Goal: Information Seeking & Learning: Learn about a topic

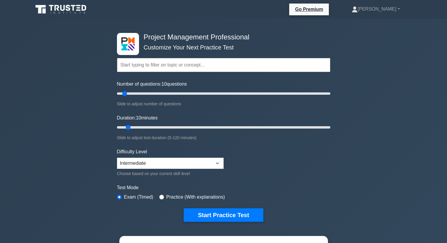
select select "intermediate"
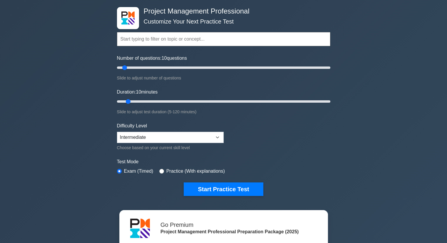
scroll to position [65, 0]
click at [217, 188] on button "Start Practice Test" at bounding box center [223, 189] width 79 height 14
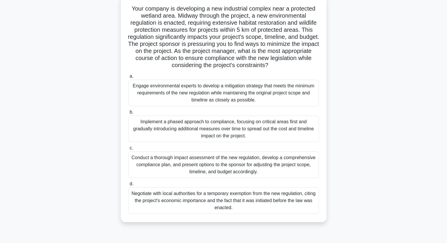
scroll to position [39, 0]
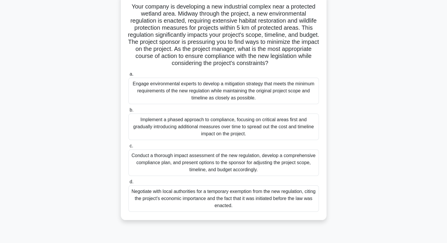
click at [236, 164] on div "Conduct a thorough impact assessment of the new regulation, develop a comprehen…" at bounding box center [223, 162] width 191 height 26
click at [128, 148] on input "c. Conduct a thorough impact assessment of the new regulation, develop a compre…" at bounding box center [128, 146] width 0 height 4
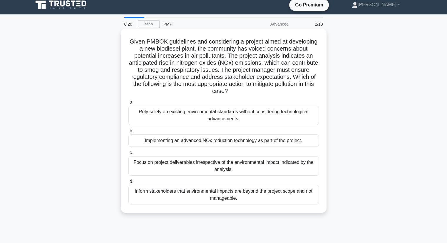
scroll to position [0, 0]
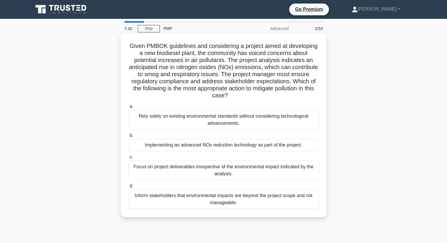
click at [279, 145] on div "Implementing an advanced NOx reduction technology as part of the project." at bounding box center [223, 145] width 191 height 12
click at [128, 137] on input "b. Implementing an advanced NOx reduction technology as part of the project." at bounding box center [128, 135] width 0 height 4
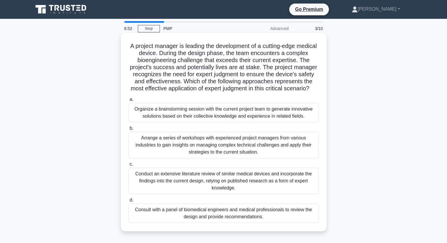
click at [265, 223] on div "Consult with a panel of biomedical engineers and medical professionals to revie…" at bounding box center [223, 212] width 191 height 19
click at [128, 202] on input "d. Consult with a panel of biomedical engineers and medical professionals to re…" at bounding box center [128, 200] width 0 height 4
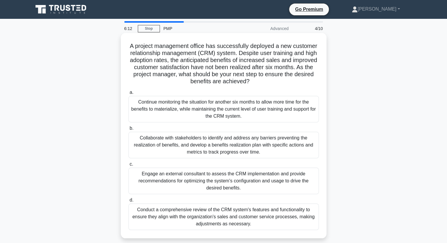
click at [167, 224] on div "Conduct a comprehensive review of the CRM system's features and functionality t…" at bounding box center [223, 216] width 191 height 26
click at [128, 202] on input "d. Conduct a comprehensive review of the CRM system's features and functionalit…" at bounding box center [128, 200] width 0 height 4
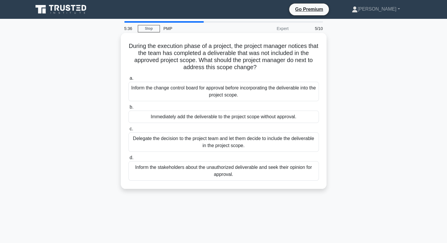
click at [272, 98] on div "Inform the change control board for approval before incorporating the deliverab…" at bounding box center [223, 91] width 191 height 19
click at [128, 80] on input "a. Inform the change control board for approval before incorporating the delive…" at bounding box center [128, 78] width 0 height 4
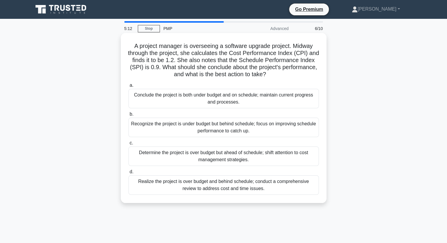
click at [229, 125] on div "Recognize the project is under budget but behind schedule; focus on improving s…" at bounding box center [223, 127] width 191 height 19
click at [128, 116] on input "b. Recognize the project is under budget but behind schedule; focus on improvin…" at bounding box center [128, 114] width 0 height 4
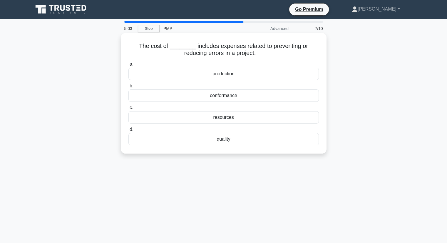
click at [252, 97] on div "conformance" at bounding box center [223, 95] width 191 height 12
click at [128, 88] on input "b. conformance" at bounding box center [128, 86] width 0 height 4
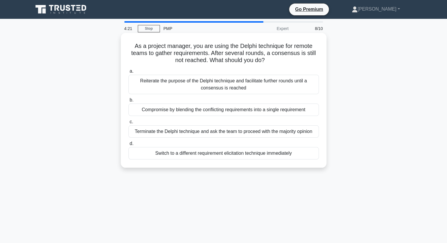
click at [218, 111] on div "Compromise by blending the conflicting requirements into a single requirement" at bounding box center [223, 109] width 191 height 12
click at [128, 102] on input "b. Compromise by blending the conflicting requirements into a single requirement" at bounding box center [128, 100] width 0 height 4
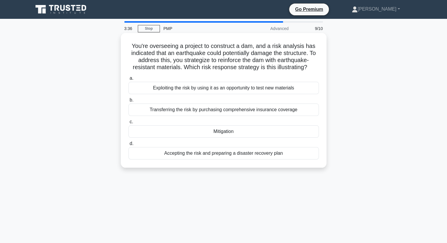
click at [241, 155] on div "Accepting the risk and preparing a disaster recovery plan" at bounding box center [223, 153] width 191 height 12
click at [128, 146] on input "d. Accepting the risk and preparing a disaster recovery plan" at bounding box center [128, 144] width 0 height 4
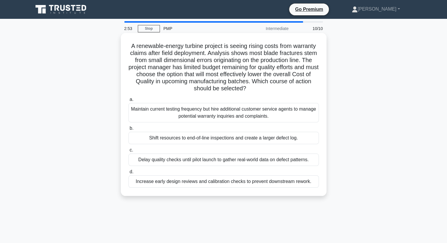
click at [221, 179] on div "Increase early design reviews and calibration checks to prevent downstream rewo…" at bounding box center [223, 181] width 191 height 12
click at [128, 174] on input "d. Increase early design reviews and calibration checks to prevent downstream r…" at bounding box center [128, 172] width 0 height 4
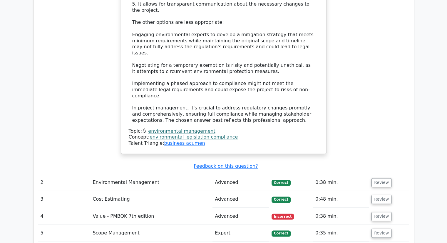
scroll to position [867, 0]
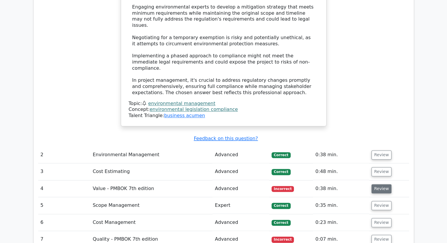
click at [380, 184] on button "Review" at bounding box center [382, 188] width 20 height 9
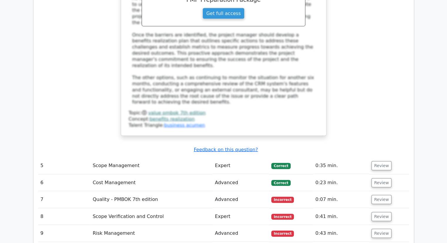
scroll to position [1321, 0]
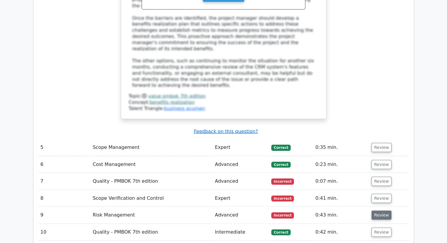
click at [377, 211] on button "Review" at bounding box center [382, 215] width 20 height 9
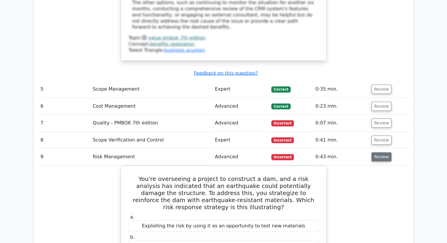
scroll to position [1379, 0]
click at [379, 136] on button "Review" at bounding box center [382, 140] width 20 height 9
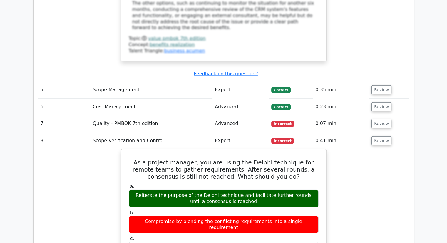
scroll to position [1375, 0]
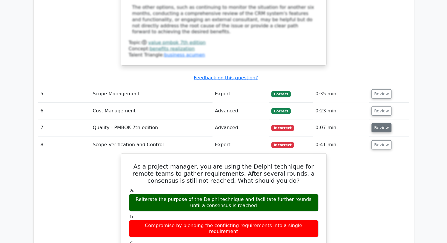
click at [379, 123] on button "Review" at bounding box center [382, 127] width 20 height 9
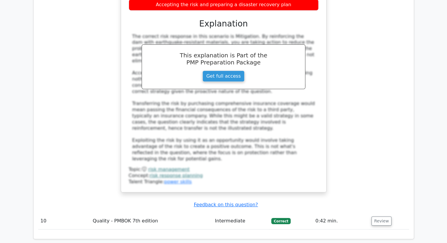
scroll to position [2426, 0]
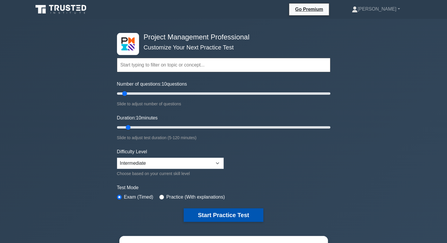
click at [202, 216] on button "Start Practice Test" at bounding box center [223, 215] width 79 height 14
click at [185, 194] on label "Practice (With explanations)" at bounding box center [195, 196] width 59 height 7
click at [159, 193] on div "Practice (With explanations)" at bounding box center [192, 196] width 66 height 7
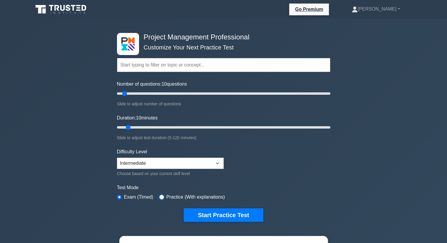
click at [161, 196] on input "radio" at bounding box center [161, 197] width 5 height 5
radio input "true"
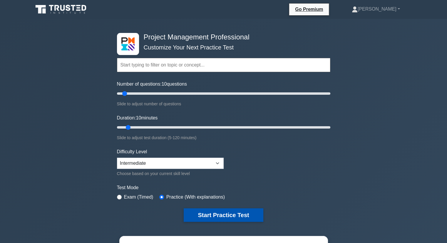
click at [231, 217] on button "Start Practice Test" at bounding box center [223, 215] width 79 height 14
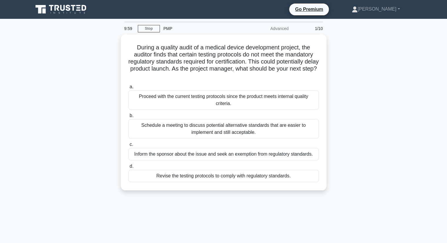
scroll to position [65, 0]
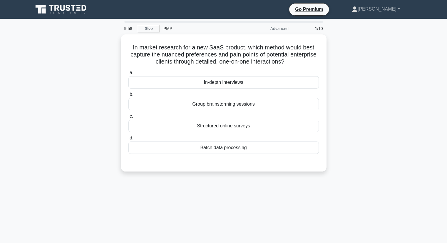
scroll to position [65, 0]
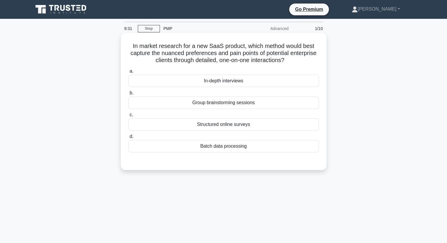
click at [267, 81] on div "In-depth interviews" at bounding box center [223, 81] width 191 height 12
click at [128, 73] on input "a. In-depth interviews" at bounding box center [128, 71] width 0 height 4
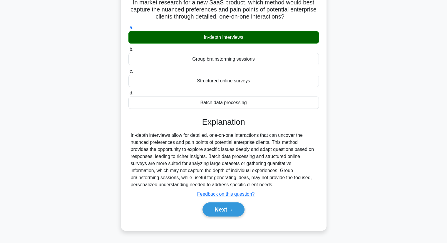
scroll to position [44, 0]
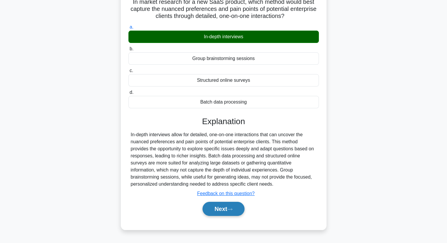
click at [222, 211] on button "Next" at bounding box center [224, 209] width 42 height 14
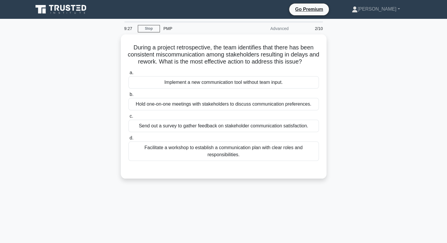
scroll to position [0, 0]
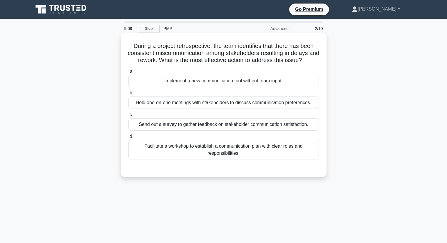
click at [238, 105] on div "Hold one-on-one meetings with stakeholders to discuss communication preferences." at bounding box center [223, 102] width 191 height 12
click at [128, 95] on input "b. Hold one-on-one meetings with stakeholders to discuss communication preferen…" at bounding box center [128, 93] width 0 height 4
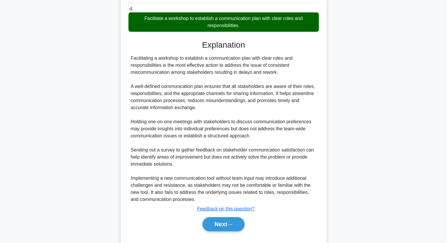
scroll to position [141, 0]
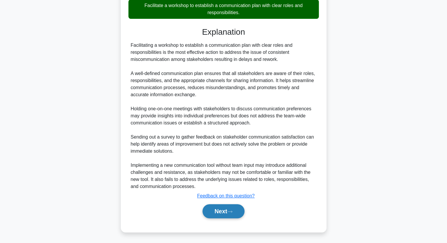
click at [206, 210] on button "Next" at bounding box center [224, 211] width 42 height 14
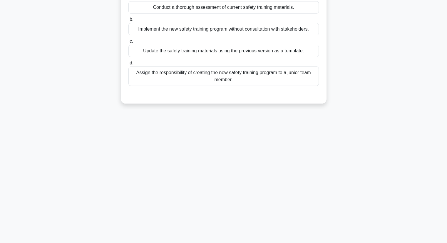
scroll to position [9, 0]
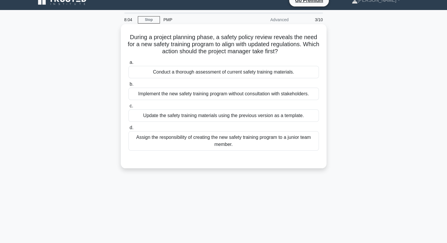
click at [218, 76] on div "Conduct a thorough assessment of current safety training materials." at bounding box center [223, 72] width 191 height 12
click at [128, 64] on input "a. Conduct a thorough assessment of current safety training materials." at bounding box center [128, 63] width 0 height 4
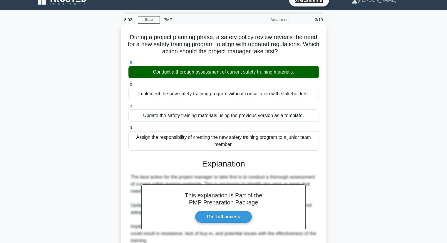
scroll to position [71, 0]
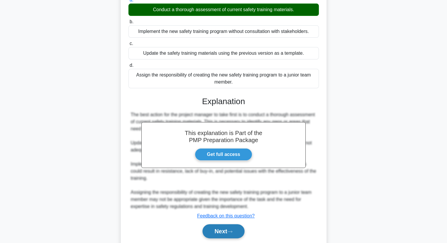
click at [236, 233] on button "Next" at bounding box center [224, 231] width 42 height 14
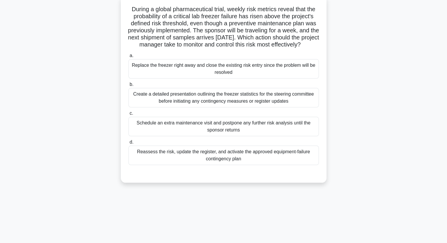
scroll to position [30, 0]
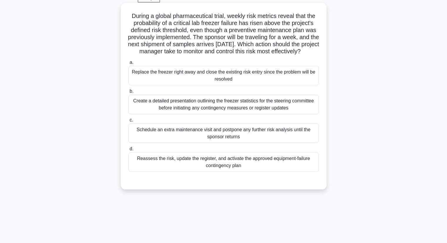
click at [173, 114] on div "Create a detailed presentation outlining the freezer statistics for the steerin…" at bounding box center [223, 104] width 191 height 19
click at [128, 93] on input "b. Create a detailed presentation outlining the freezer statistics for the stee…" at bounding box center [128, 91] width 0 height 4
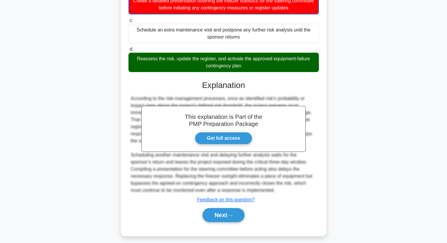
scroll to position [141, 0]
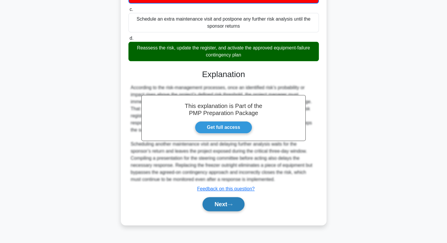
click at [223, 211] on button "Next" at bounding box center [224, 204] width 42 height 14
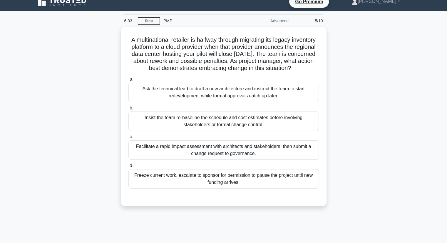
scroll to position [8, 0]
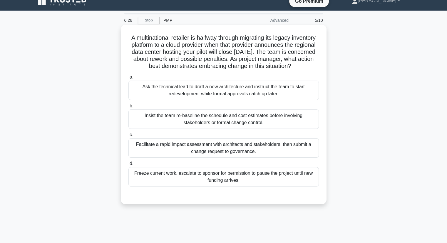
click at [168, 157] on div "Facilitate a rapid impact assessment with architects and stakeholders, then sub…" at bounding box center [223, 147] width 191 height 19
click at [128, 137] on input "c. Facilitate a rapid impact assessment with architects and stakeholders, then …" at bounding box center [128, 135] width 0 height 4
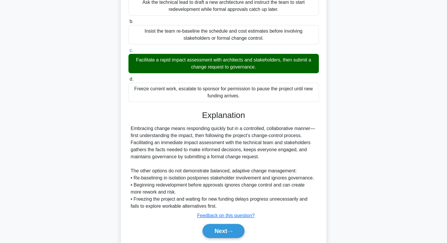
scroll to position [119, 0]
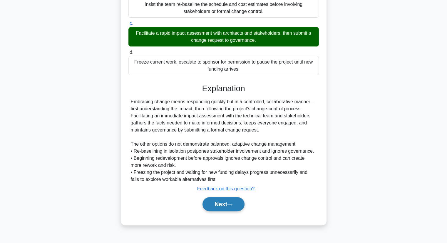
click at [225, 211] on button "Next" at bounding box center [224, 204] width 42 height 14
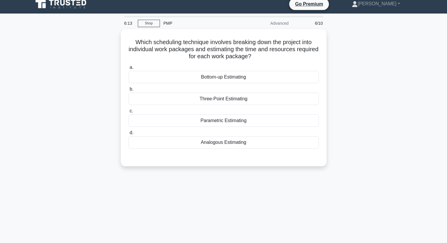
scroll to position [1, 0]
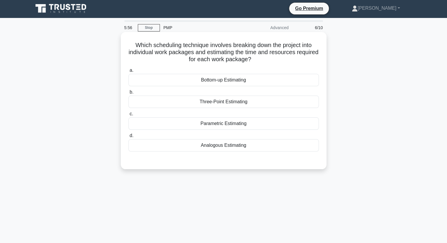
drag, startPoint x: 214, startPoint y: 72, endPoint x: 215, endPoint y: 80, distance: 7.7
type textarea "Bottom"
click at [215, 80] on label "a. Bottom-up Estimating" at bounding box center [223, 76] width 191 height 19
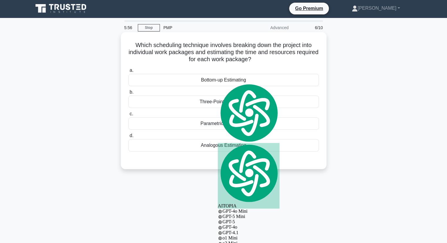
click at [215, 80] on div "Bottom-up Estimating" at bounding box center [223, 80] width 191 height 12
click at [128, 72] on input "a. Bottom-up Estimating" at bounding box center [128, 71] width 0 height 4
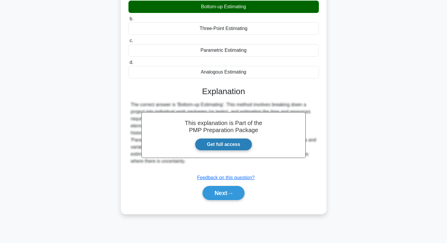
scroll to position [75, 0]
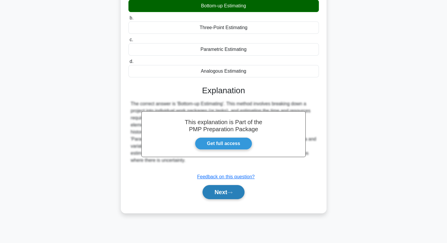
click at [231, 189] on button "Next" at bounding box center [224, 192] width 42 height 14
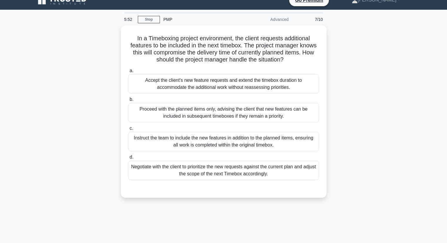
scroll to position [6, 0]
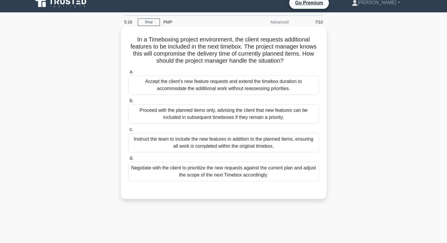
click at [264, 172] on div "Negotiate with the client to prioritize the new requests against the current pl…" at bounding box center [223, 171] width 191 height 19
click at [128, 160] on input "d. Negotiate with the client to prioritize the new requests against the current…" at bounding box center [128, 158] width 0 height 4
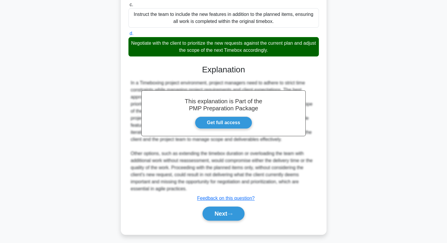
scroll to position [131, 0]
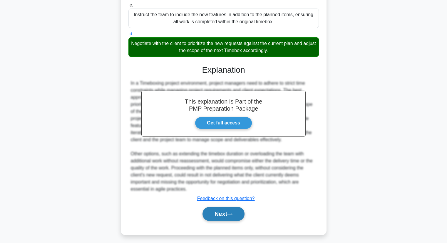
click at [233, 210] on button "Next" at bounding box center [224, 214] width 42 height 14
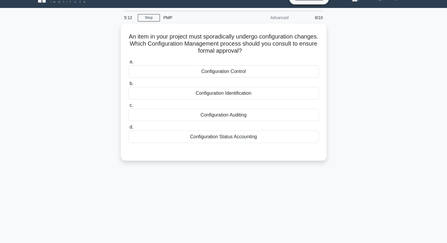
scroll to position [0, 0]
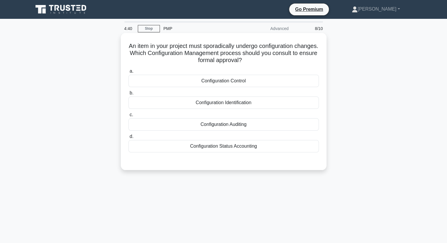
click at [236, 83] on div "Configuration Control" at bounding box center [223, 81] width 191 height 12
click at [128, 73] on input "a. Configuration Control" at bounding box center [128, 71] width 0 height 4
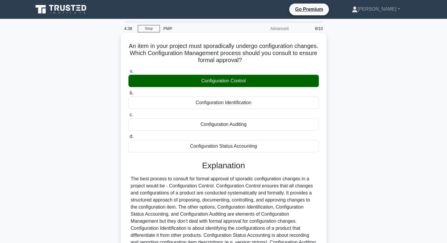
scroll to position [41, 0]
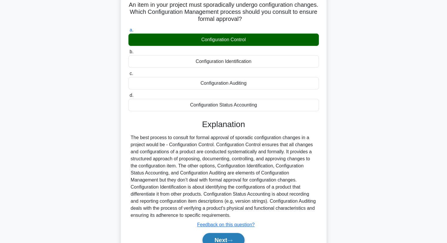
click at [229, 237] on button "Next" at bounding box center [224, 240] width 42 height 14
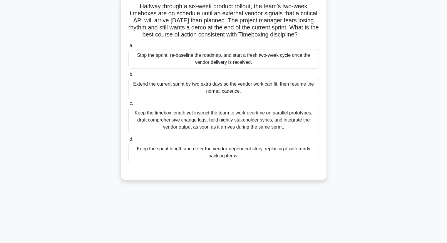
scroll to position [0, 0]
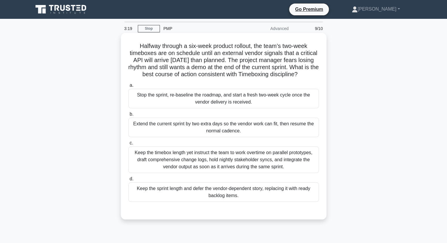
click at [271, 102] on div "Stop the sprint, re-baseline the roadmap, and start a fresh two-week cycle once…" at bounding box center [223, 98] width 191 height 19
click at [128, 87] on input "a. Stop the sprint, re-baseline the roadmap, and start a fresh two-week cycle o…" at bounding box center [128, 85] width 0 height 4
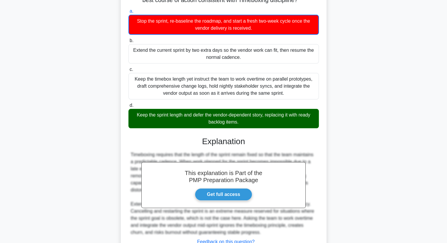
scroll to position [127, 0]
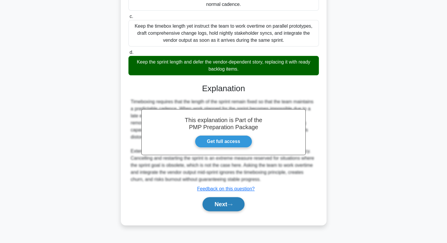
click at [232, 206] on icon at bounding box center [229, 204] width 5 height 3
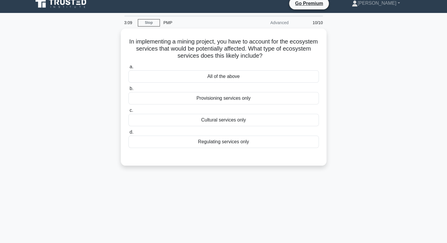
scroll to position [6, 0]
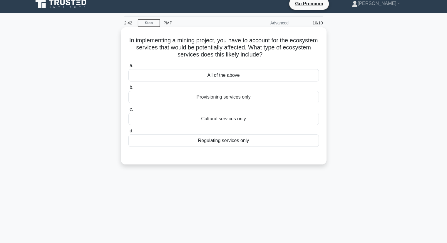
click at [223, 146] on div "Regulating services only" at bounding box center [223, 140] width 191 height 12
click at [128, 133] on input "d. Regulating services only" at bounding box center [128, 131] width 0 height 4
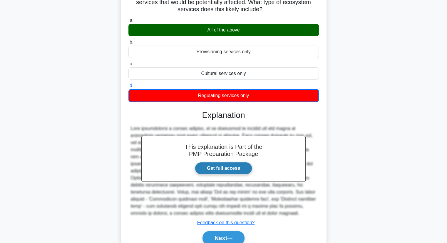
scroll to position [54, 0]
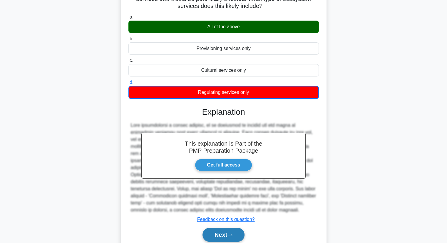
click at [227, 236] on button "Next" at bounding box center [224, 235] width 42 height 14
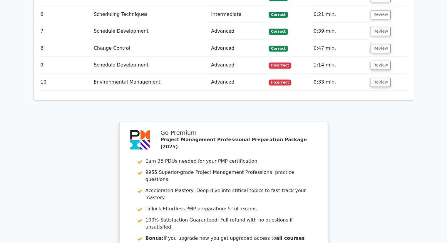
scroll to position [946, 0]
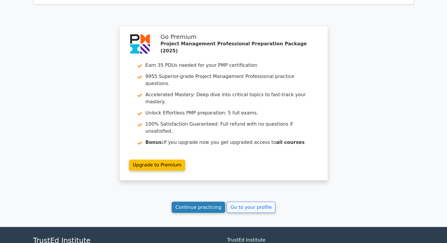
click at [199, 201] on link "Continue practicing" at bounding box center [199, 206] width 54 height 11
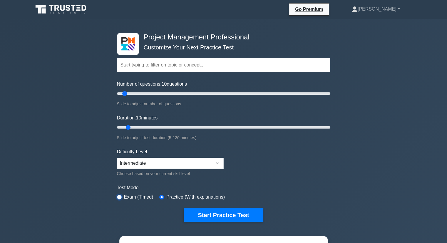
click at [119, 195] on input "radio" at bounding box center [119, 197] width 5 height 5
radio input "true"
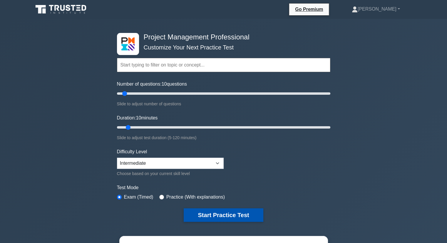
scroll to position [65, 0]
click at [214, 213] on button "Start Practice Test" at bounding box center [223, 215] width 79 height 14
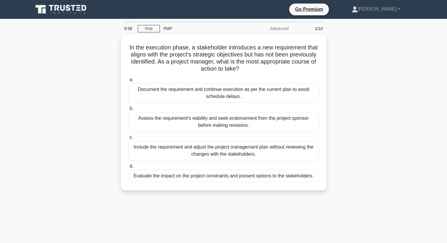
scroll to position [65, 0]
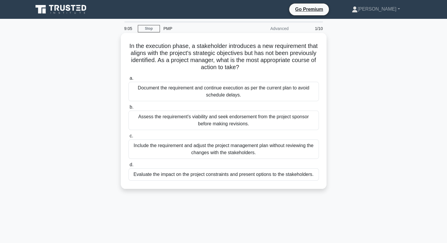
click at [251, 179] on div "Evaluate the impact on the project constraints and present options to the stake…" at bounding box center [223, 174] width 191 height 12
click at [128, 167] on input "d. Evaluate the impact on the project constraints and present options to the st…" at bounding box center [128, 165] width 0 height 4
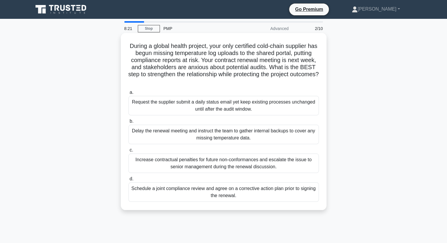
click at [248, 159] on div "Increase contractual penalties for future non-conformances and escalate the iss…" at bounding box center [223, 162] width 191 height 19
click at [128, 152] on input "c. Increase contractual penalties for future non-conformances and escalate the …" at bounding box center [128, 150] width 0 height 4
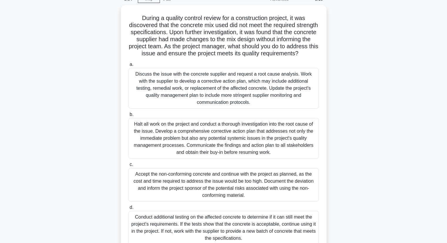
scroll to position [30, 0]
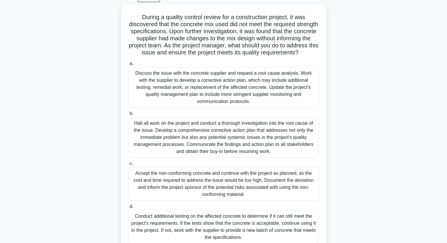
click at [248, 158] on div "Halt all work on the project and conduct a thorough investigation into the root…" at bounding box center [223, 137] width 191 height 41
click at [128, 116] on input "b. Halt all work on the project and conduct a thorough investigation into the r…" at bounding box center [128, 114] width 0 height 4
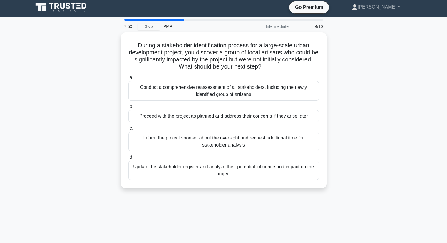
scroll to position [0, 0]
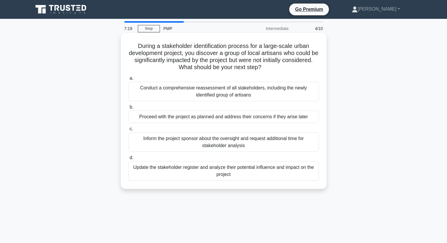
click at [249, 175] on div "Update the stakeholder register and analyze their potential influence and impac…" at bounding box center [223, 170] width 191 height 19
click at [128, 160] on input "d. Update the stakeholder register and analyze their potential influence and im…" at bounding box center [128, 158] width 0 height 4
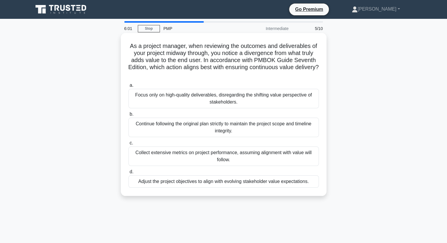
click at [273, 180] on div "Adjust the project objectives to align with evolving stakeholder value expectat…" at bounding box center [223, 181] width 191 height 12
click at [128, 174] on input "d. Adjust the project objectives to align with evolving stakeholder value expec…" at bounding box center [128, 172] width 0 height 4
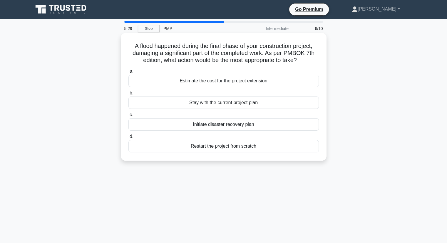
click at [241, 123] on div "Initiate disaster recovery plan" at bounding box center [223, 124] width 191 height 12
click at [128, 117] on input "c. Initiate disaster recovery plan" at bounding box center [128, 115] width 0 height 4
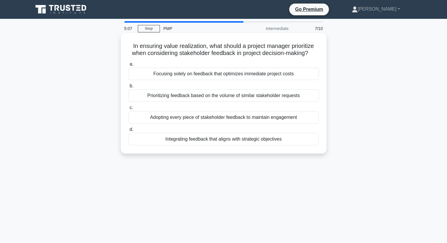
click at [263, 142] on div "Integrating feedback that aligns with strategic objectives" at bounding box center [223, 139] width 191 height 12
click at [128, 131] on input "d. Integrating feedback that aligns with strategic objectives" at bounding box center [128, 130] width 0 height 4
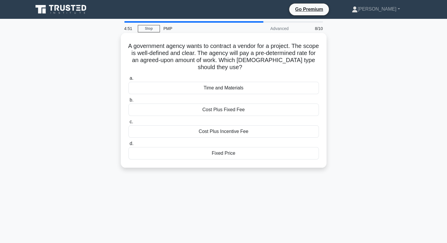
click at [242, 153] on div "Fixed Price" at bounding box center [223, 153] width 191 height 12
click at [128, 146] on input "d. Fixed Price" at bounding box center [128, 144] width 0 height 4
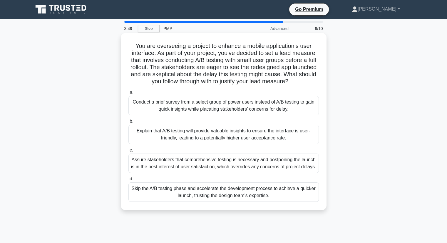
click at [225, 135] on div "Explain that A/B testing will provide valuable insights to ensure the interface…" at bounding box center [223, 134] width 191 height 19
click at [128, 123] on input "b. Explain that A/B testing will provide valuable insights to ensure the interf…" at bounding box center [128, 121] width 0 height 4
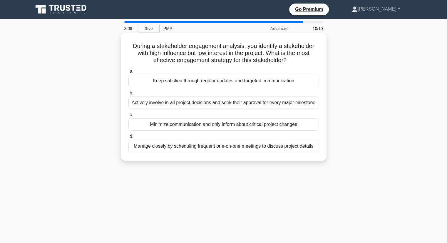
click at [244, 84] on div "Keep satisfied through regular updates and targeted communication" at bounding box center [223, 81] width 191 height 12
click at [128, 73] on input "a. Keep satisfied through regular updates and targeted communication" at bounding box center [128, 71] width 0 height 4
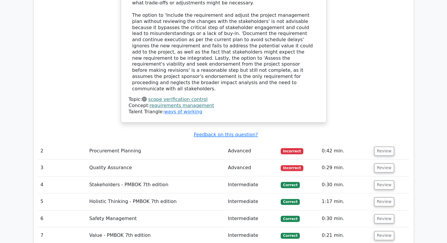
scroll to position [65, 0]
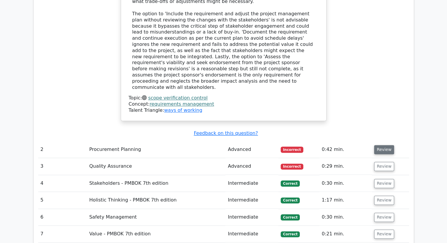
click at [379, 145] on button "Review" at bounding box center [384, 149] width 20 height 9
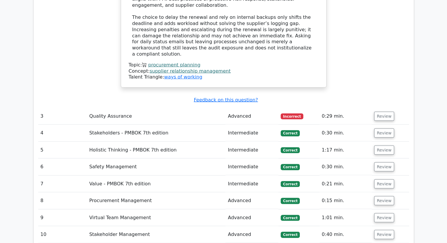
scroll to position [1166, 0]
click at [381, 112] on button "Review" at bounding box center [384, 116] width 20 height 9
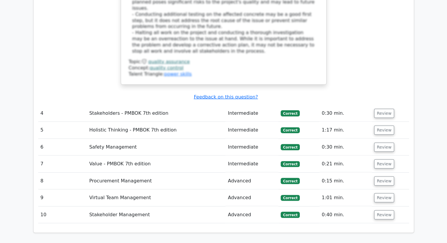
scroll to position [1801, 0]
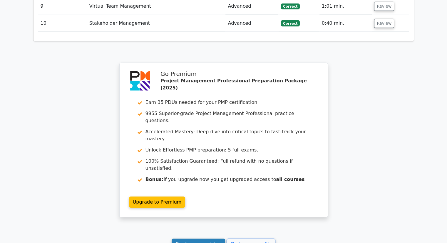
click at [211, 238] on link "Continue practicing" at bounding box center [199, 243] width 54 height 11
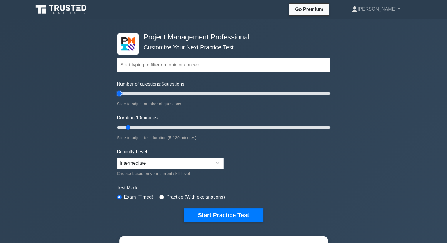
type input "5"
click at [121, 92] on input "Number of questions: 5 questions" at bounding box center [223, 93] width 213 height 7
type input "5"
click at [123, 125] on input "Duration: 5 minutes" at bounding box center [223, 127] width 213 height 7
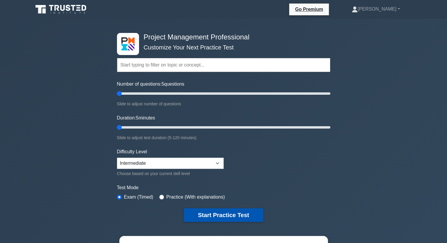
click at [226, 215] on button "Start Practice Test" at bounding box center [223, 215] width 79 height 14
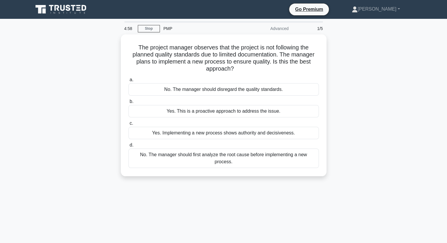
scroll to position [65, 0]
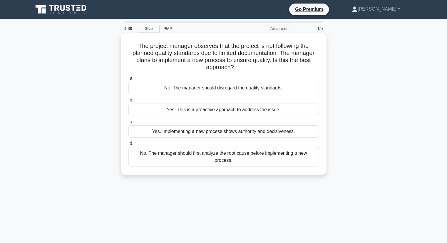
click at [256, 152] on div "No. The manager should first analyze the root cause before implementing a new p…" at bounding box center [223, 156] width 191 height 19
click at [128, 146] on input "d. No. The manager should first analyze the root cause before implementing a ne…" at bounding box center [128, 144] width 0 height 4
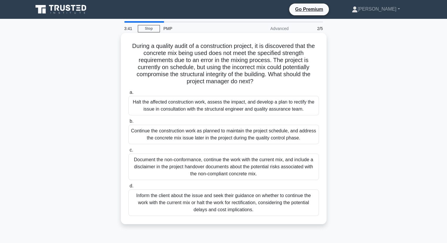
click at [195, 203] on div "Inform the client about the issue and seek their guidance on whether to continu…" at bounding box center [223, 202] width 191 height 26
click at [128, 188] on input "d. Inform the client about the issue and seek their guidance on whether to cont…" at bounding box center [128, 186] width 0 height 4
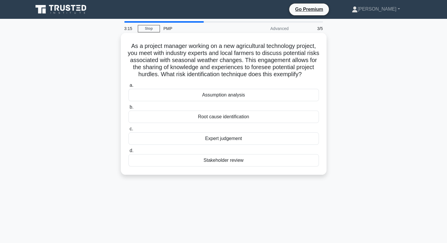
click at [225, 145] on div "Expert judgement" at bounding box center [223, 138] width 191 height 12
click at [128, 131] on input "c. Expert judgement" at bounding box center [128, 129] width 0 height 4
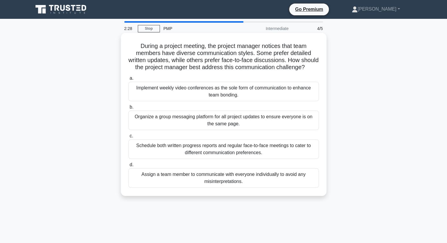
click at [255, 158] on div "Schedule both written progress reports and regular face-to-face meetings to cat…" at bounding box center [223, 148] width 191 height 19
click at [128, 138] on input "c. Schedule both written progress reports and regular face-to-face meetings to …" at bounding box center [128, 136] width 0 height 4
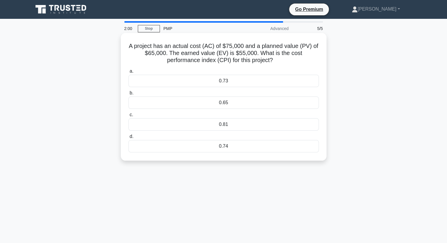
click at [236, 101] on div "0.65" at bounding box center [223, 102] width 191 height 12
click at [128, 95] on input "b. 0.65" at bounding box center [128, 93] width 0 height 4
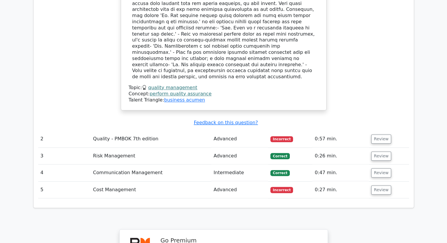
scroll to position [666, 0]
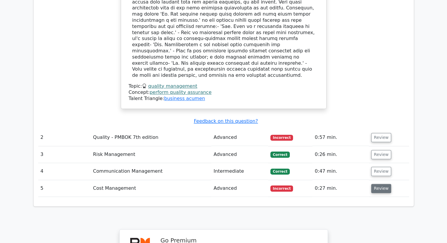
click at [378, 184] on button "Review" at bounding box center [381, 188] width 20 height 9
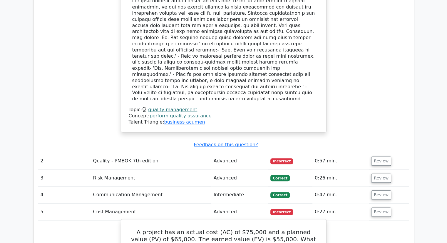
scroll to position [641, 0]
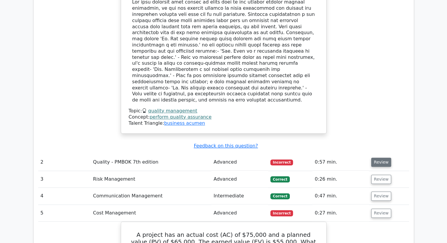
click at [380, 158] on button "Review" at bounding box center [381, 162] width 20 height 9
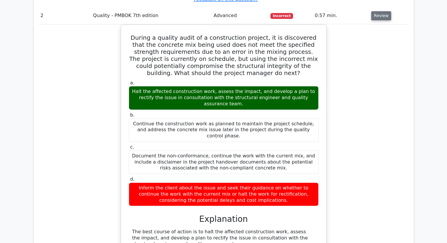
scroll to position [801, 0]
